Goal: Purchase product/service

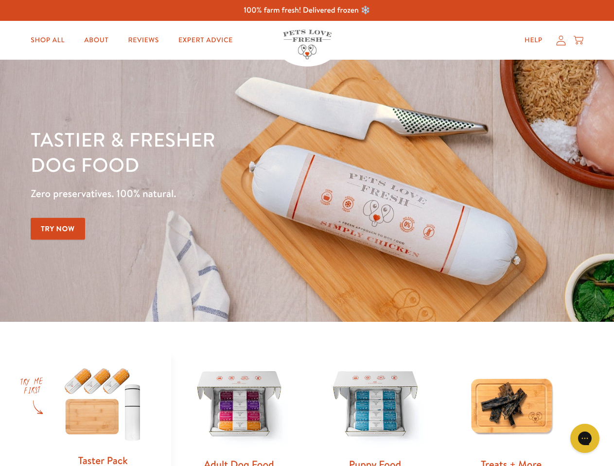
click at [307, 233] on div "Tastier & fresher dog food Zero preservatives. 100% natural. Try Now" at bounding box center [215, 191] width 368 height 128
click at [585, 439] on icon "Gorgias live chat" at bounding box center [584, 438] width 9 height 9
